Goal: Transaction & Acquisition: Purchase product/service

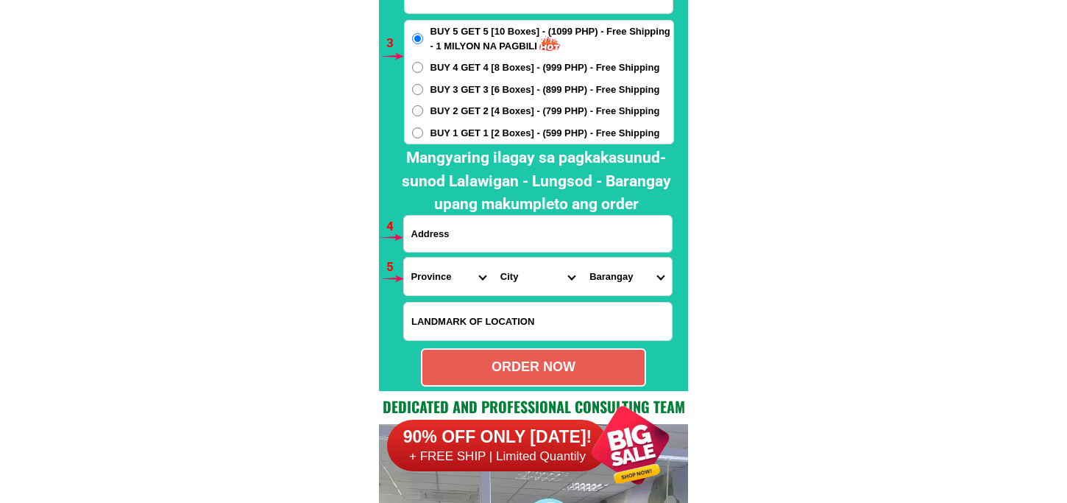
scroll to position [10825, 0]
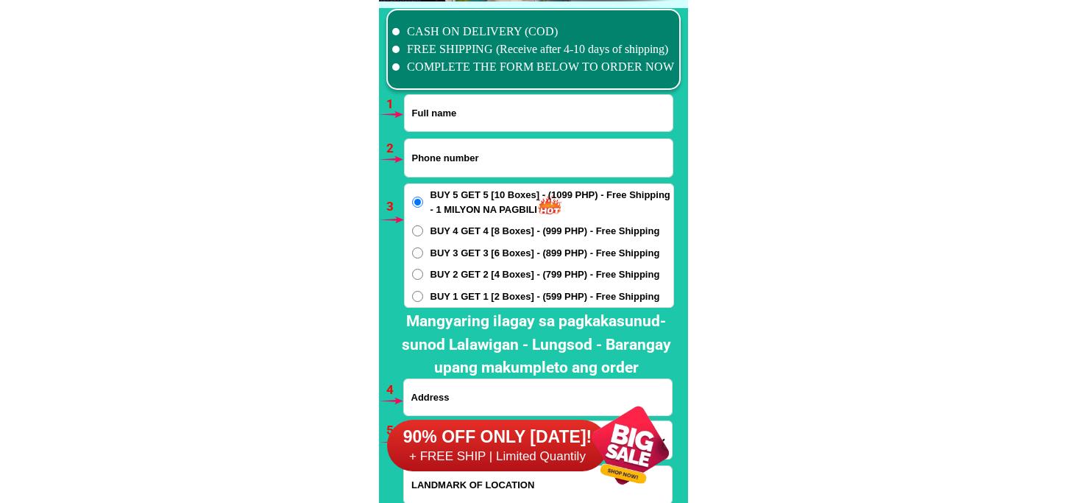
click at [483, 109] on input "Input full_name" at bounding box center [539, 113] width 268 height 36
paste input "Samsudin [PERSON_NAME]"
type input "Samsudin [PERSON_NAME]"
click at [476, 172] on input "Input phone_number" at bounding box center [539, 158] width 268 height 38
paste input "09514153309"
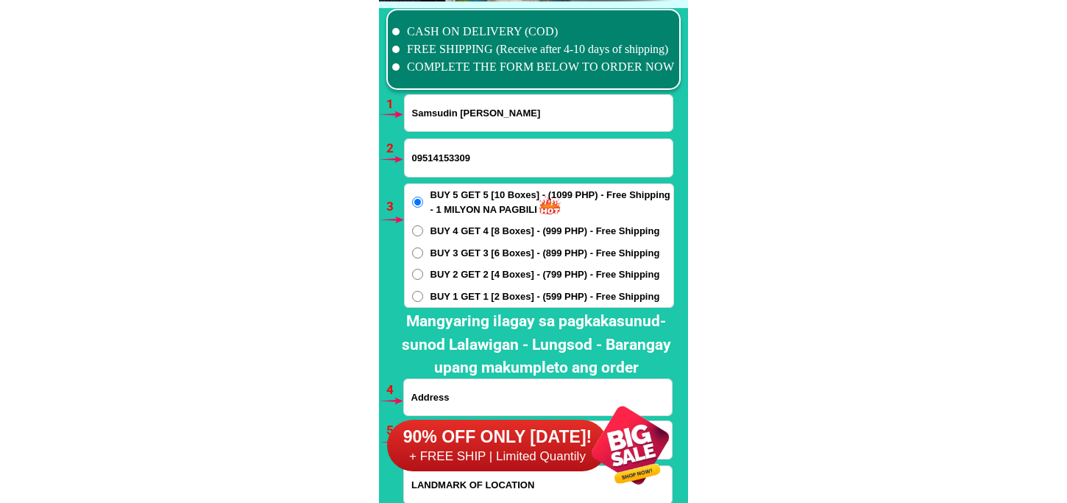
type input "09514153309"
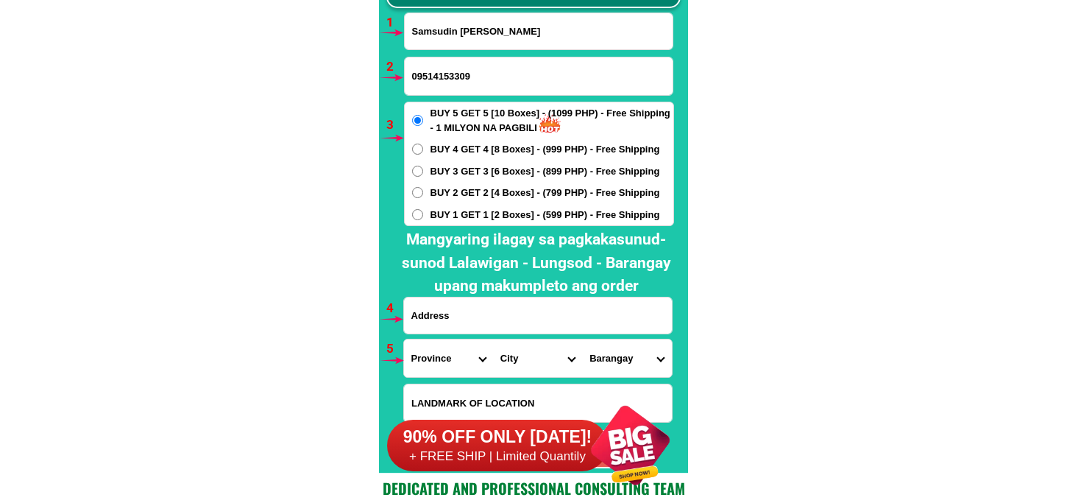
drag, startPoint x: 504, startPoint y: 216, endPoint x: 499, endPoint y: 255, distance: 38.6
click at [504, 216] on span "BUY 1 GET 1 [2 Boxes] - (599 PHP) - Free Shipping" at bounding box center [546, 215] width 230 height 15
click at [423, 216] on input "BUY 1 GET 1 [2 Boxes] - (599 PHP) - Free Shipping" at bounding box center [417, 214] width 11 height 11
radio input "true"
click at [493, 328] on input "Input address" at bounding box center [538, 315] width 268 height 36
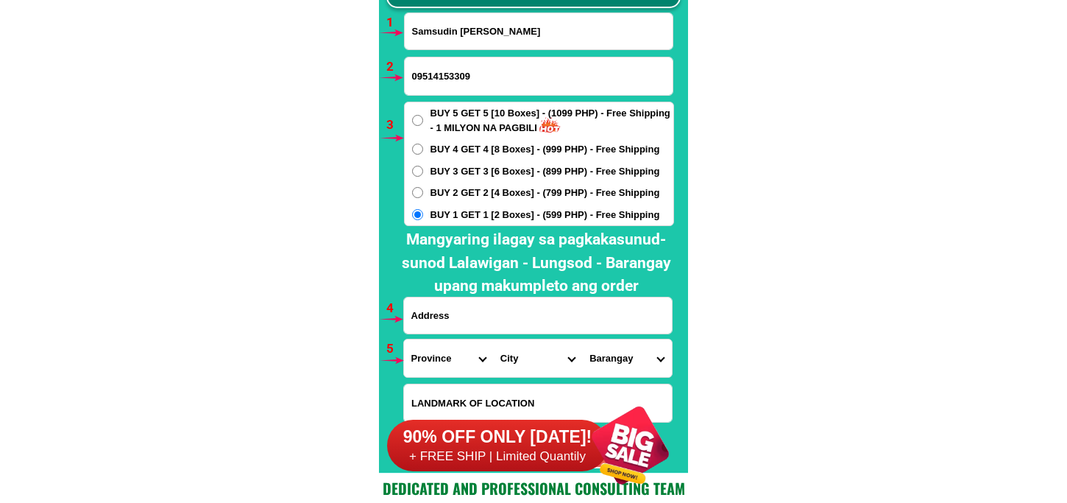
paste input "Samsodin talutawan hilping point blind masads [PERSON_NAME] bilding [PERSON_NAM…"
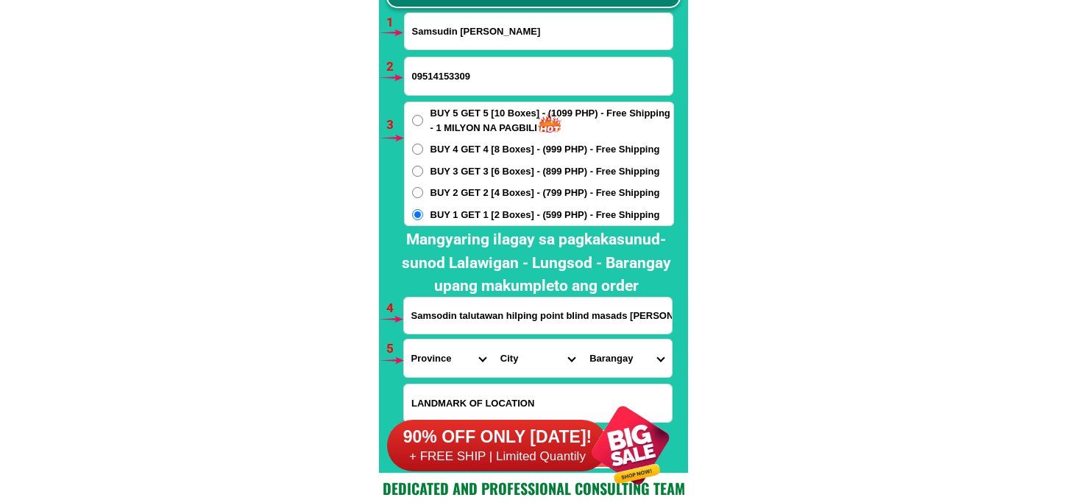
scroll to position [0, 282]
type input "Samsodin talutawan hilping point blind masads [PERSON_NAME] bilding [PERSON_NAM…"
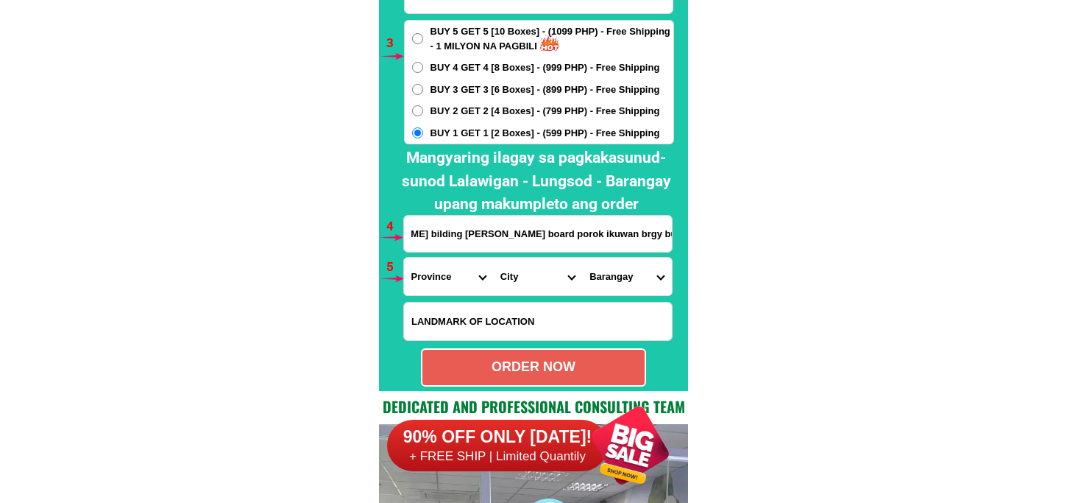
drag, startPoint x: 454, startPoint y: 277, endPoint x: 462, endPoint y: 277, distance: 8.1
click at [454, 277] on select "Province [GEOGRAPHIC_DATA] [GEOGRAPHIC_DATA] [GEOGRAPHIC_DATA] [GEOGRAPHIC_DATA…" at bounding box center [448, 277] width 89 height 38
click at [404, 258] on select "Province [GEOGRAPHIC_DATA] [GEOGRAPHIC_DATA] [GEOGRAPHIC_DATA] [GEOGRAPHIC_DATA…" at bounding box center [448, 277] width 89 height 38
click at [457, 280] on select "Province [GEOGRAPHIC_DATA] [GEOGRAPHIC_DATA] [GEOGRAPHIC_DATA] [GEOGRAPHIC_DATA…" at bounding box center [448, 277] width 89 height 38
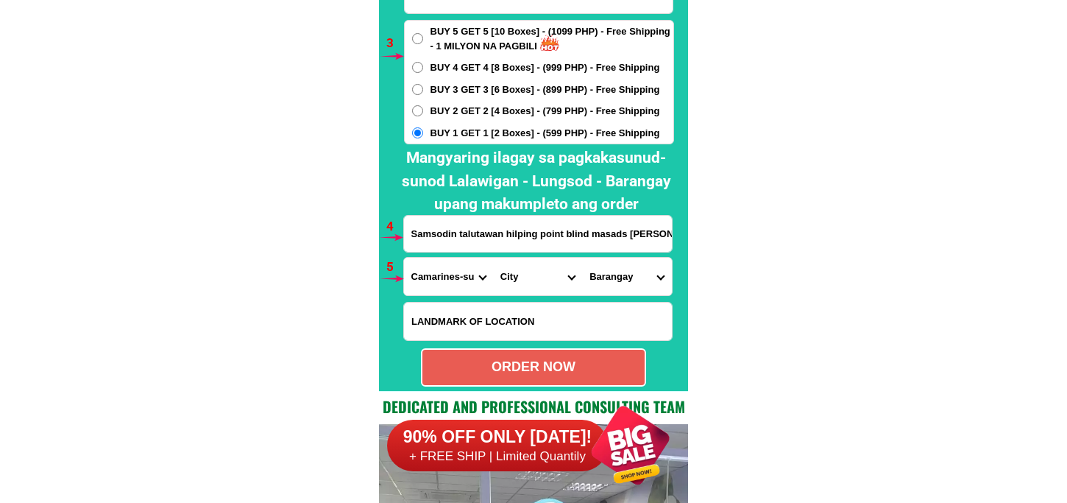
select select "63_738"
click at [404, 258] on select "Province [GEOGRAPHIC_DATA] [GEOGRAPHIC_DATA] [GEOGRAPHIC_DATA] [GEOGRAPHIC_DATA…" at bounding box center [448, 277] width 89 height 38
click at [510, 283] on select "City [GEOGRAPHIC_DATA] [GEOGRAPHIC_DATA]-city [GEOGRAPHIC_DATA] [GEOGRAPHIC_DAT…" at bounding box center [537, 277] width 89 height 38
select select "63_7387159"
click at [493, 258] on select "City [GEOGRAPHIC_DATA] [GEOGRAPHIC_DATA]-city [GEOGRAPHIC_DATA] [GEOGRAPHIC_DAT…" at bounding box center [537, 277] width 89 height 38
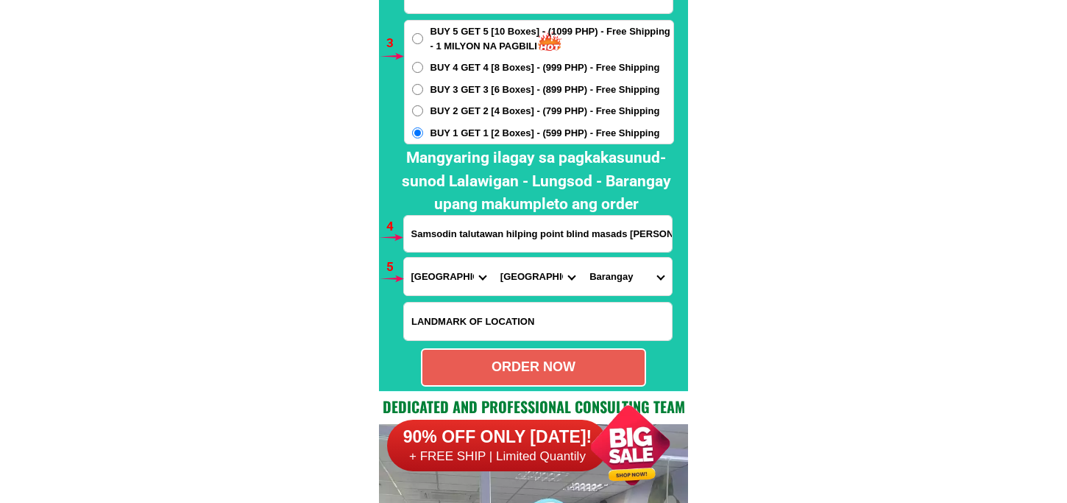
drag, startPoint x: 598, startPoint y: 273, endPoint x: 606, endPoint y: 269, distance: 8.2
click at [598, 273] on select "[GEOGRAPHIC_DATA] [PERSON_NAME] (lasang) [PERSON_NAME] Angalan Atan-awe Baganih…" at bounding box center [626, 277] width 89 height 38
click at [582, 258] on select "[GEOGRAPHIC_DATA] [PERSON_NAME] (lasang) [PERSON_NAME] Angalan Atan-awe Baganih…" at bounding box center [626, 277] width 89 height 38
drag, startPoint x: 604, startPoint y: 283, endPoint x: 624, endPoint y: 263, distance: 28.6
click at [604, 283] on select "[GEOGRAPHIC_DATA] [PERSON_NAME] (lasang) [PERSON_NAME] Angalan Atan-awe Baganih…" at bounding box center [626, 277] width 89 height 38
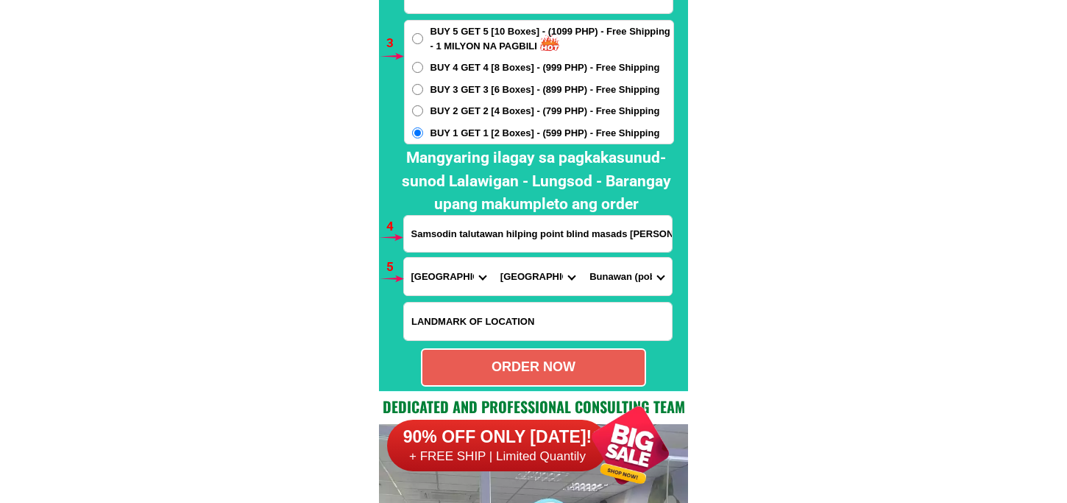
drag, startPoint x: 810, startPoint y: 122, endPoint x: 806, endPoint y: 108, distance: 14.7
drag, startPoint x: 615, startPoint y: 283, endPoint x: 626, endPoint y: 264, distance: 22.5
click at [620, 278] on select "[GEOGRAPHIC_DATA] [PERSON_NAME] (lasang) [PERSON_NAME] Angalan Atan-awe Baganih…" at bounding box center [626, 277] width 89 height 38
select select "63_73871593471"
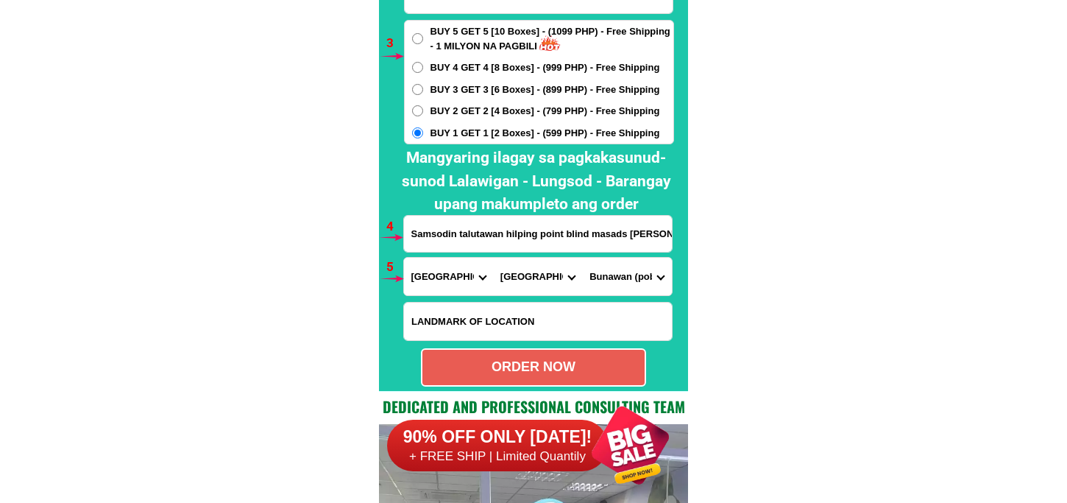
click at [582, 258] on select "[GEOGRAPHIC_DATA] [PERSON_NAME] (lasang) [PERSON_NAME] Angalan Atan-awe Baganih…" at bounding box center [626, 277] width 89 height 38
drag, startPoint x: 607, startPoint y: 359, endPoint x: 609, endPoint y: 349, distance: 9.8
click at [606, 356] on div "ORDER NOW" at bounding box center [533, 367] width 225 height 38
type input "09514153309"
radio input "true"
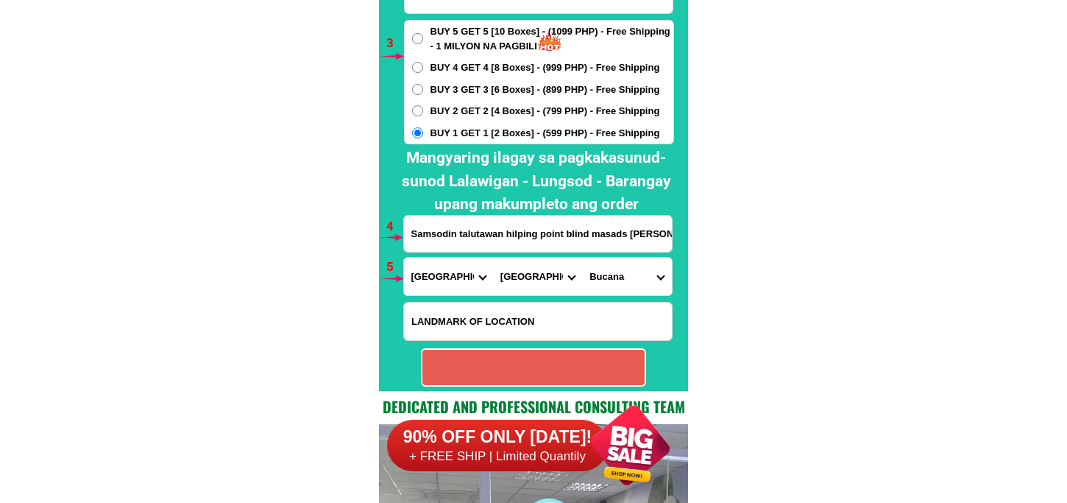
radio input "true"
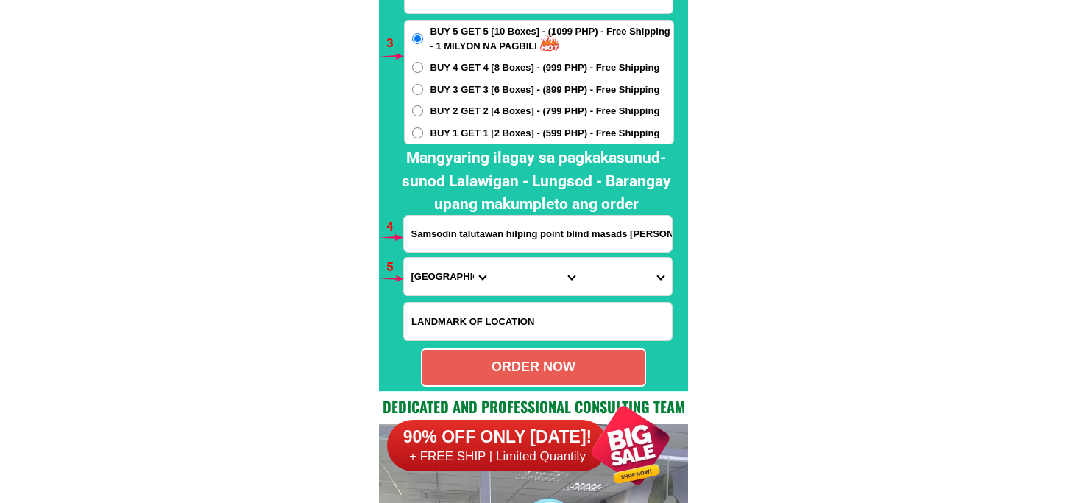
scroll to position [10907, 0]
